Goal: Information Seeking & Learning: Understand process/instructions

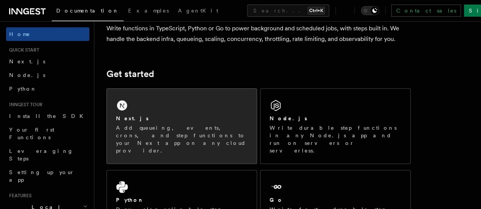
click at [163, 123] on div "Next.js" at bounding box center [181, 119] width 131 height 8
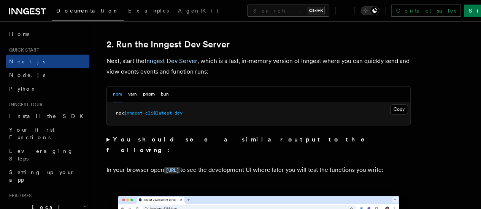
scroll to position [560, 0]
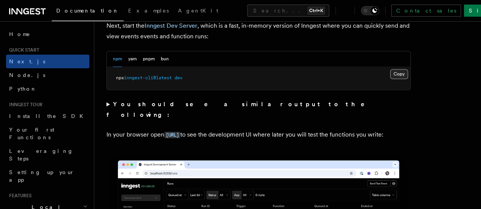
click at [390, 79] on button "Copy Copied" at bounding box center [399, 74] width 18 height 10
